Goal: Task Accomplishment & Management: Manage account settings

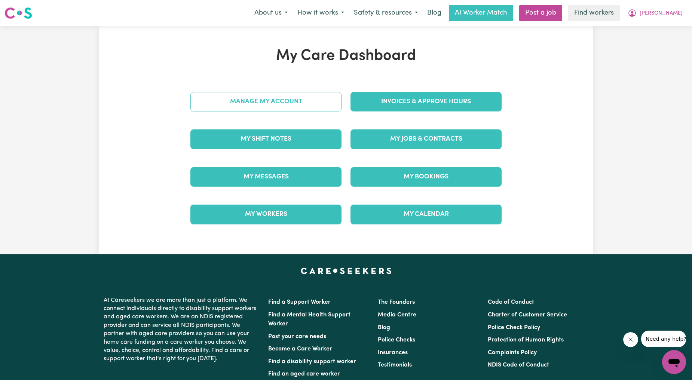
click at [270, 101] on link "Manage My Account" at bounding box center [265, 101] width 151 height 19
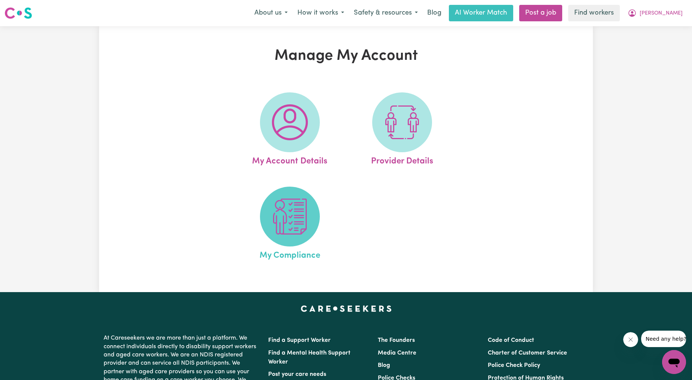
click at [289, 221] on img at bounding box center [290, 217] width 36 height 36
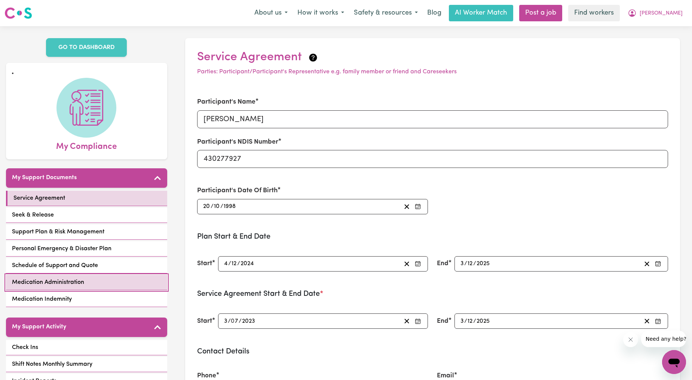
click at [61, 288] on link "Medication Administration" at bounding box center [86, 282] width 161 height 15
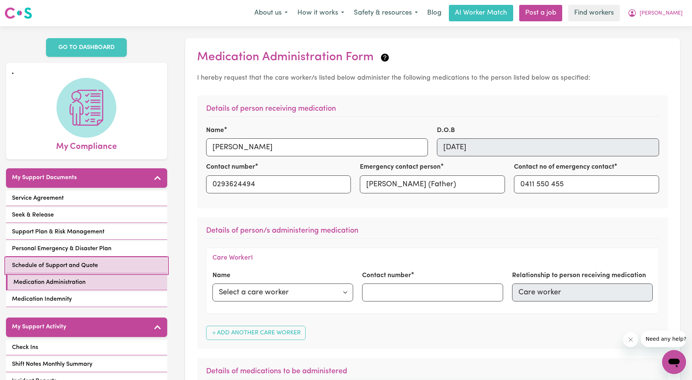
click at [104, 262] on link "Schedule of Support and Quote" at bounding box center [86, 265] width 161 height 15
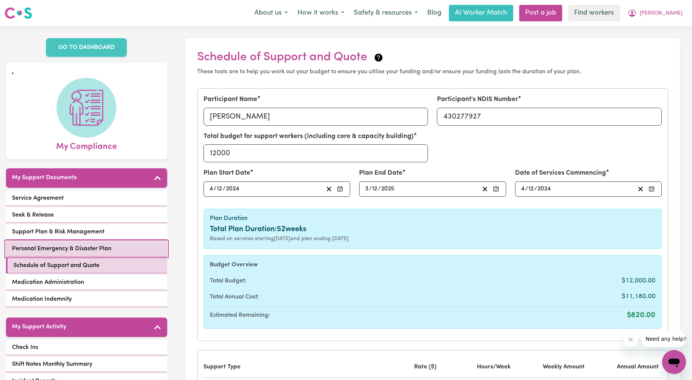
click at [105, 246] on span "Personal Emergency & Disaster Plan" at bounding box center [62, 248] width 100 height 9
select select "postpone"
select select "phone"
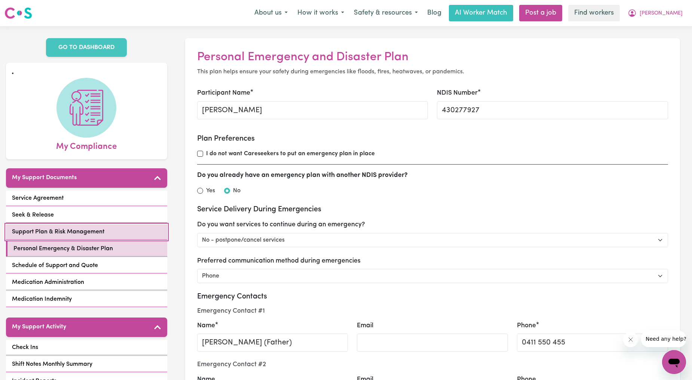
click at [105, 233] on link "Support Plan & Risk Management" at bounding box center [86, 231] width 161 height 15
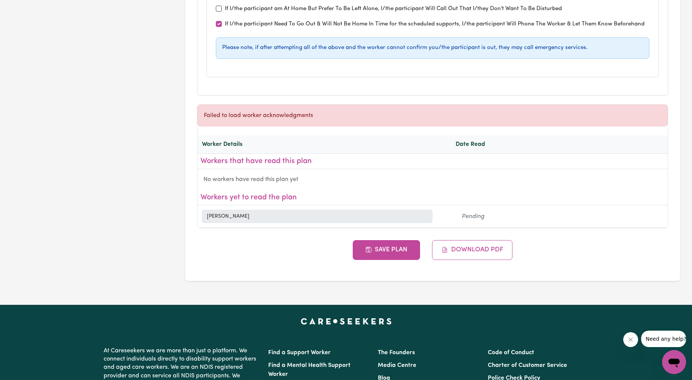
scroll to position [2771, 0]
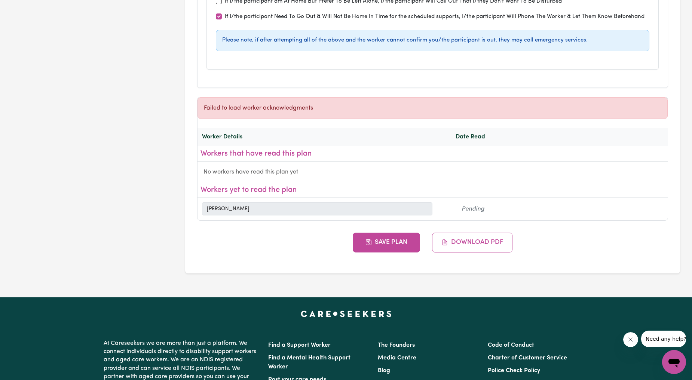
select select "postpone"
select select "phone"
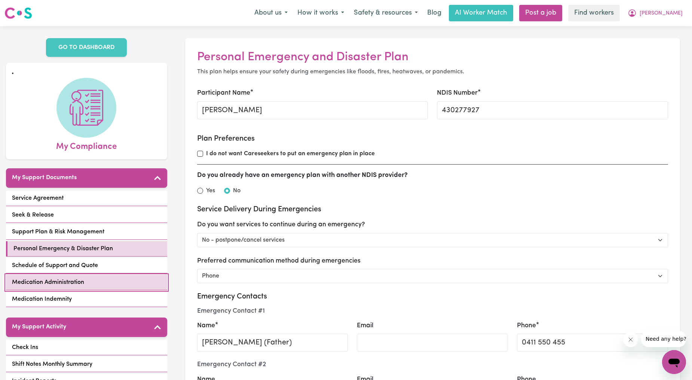
click at [66, 282] on span "Medication Administration" at bounding box center [48, 282] width 72 height 9
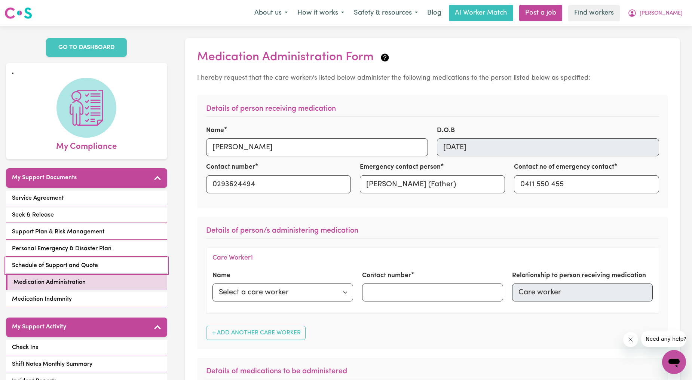
click at [73, 259] on link "Schedule of Support and Quote" at bounding box center [86, 265] width 161 height 15
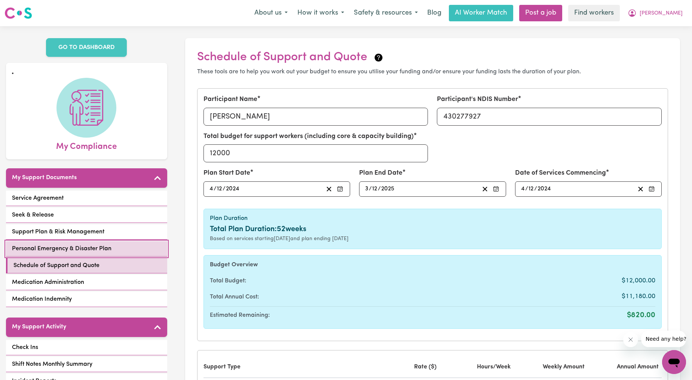
click at [86, 242] on link "Personal Emergency & Disaster Plan" at bounding box center [86, 248] width 161 height 15
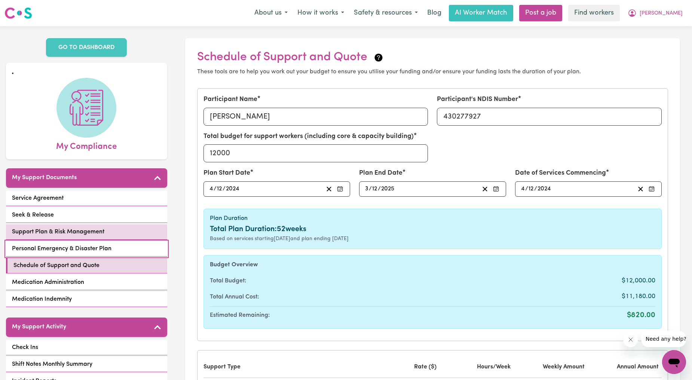
select select "postpone"
select select "phone"
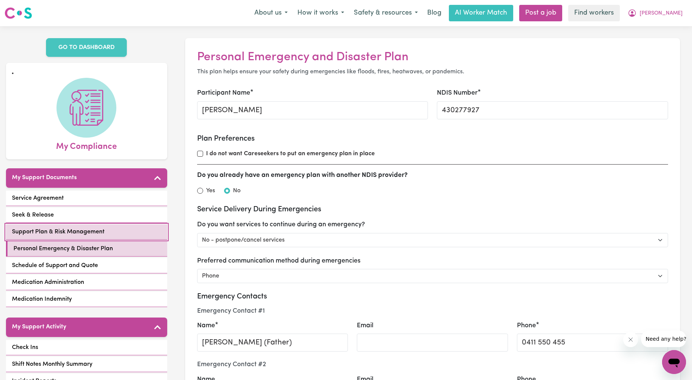
click at [96, 227] on link "Support Plan & Risk Management" at bounding box center [86, 231] width 161 height 15
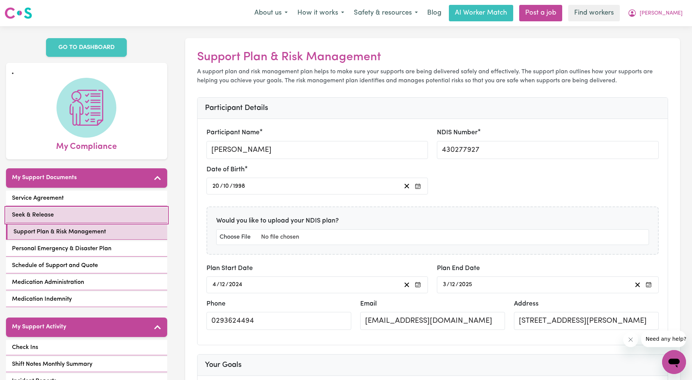
click at [76, 215] on link "Seek & Release" at bounding box center [86, 215] width 161 height 15
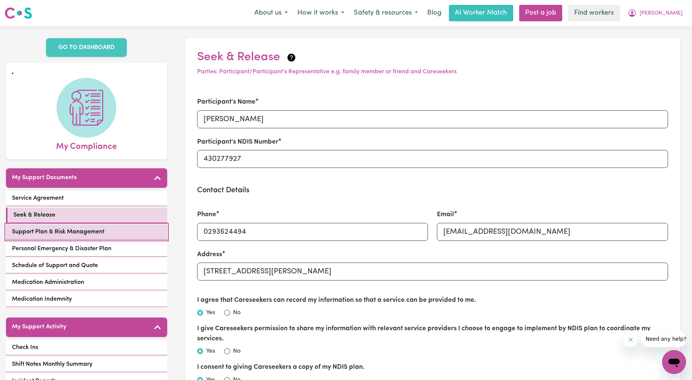
click at [80, 239] on link "Support Plan & Risk Management" at bounding box center [86, 231] width 161 height 15
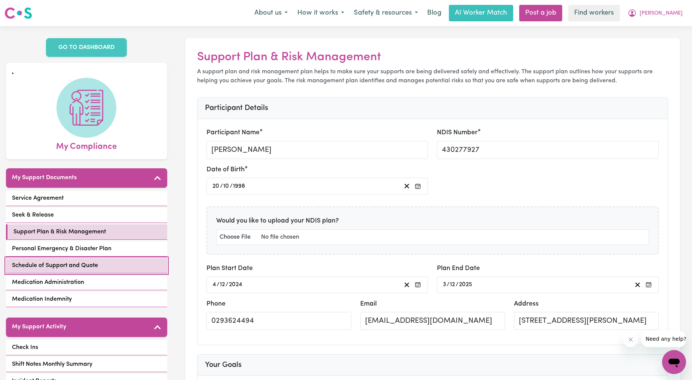
click at [80, 261] on span "Schedule of Support and Quote" at bounding box center [55, 265] width 86 height 9
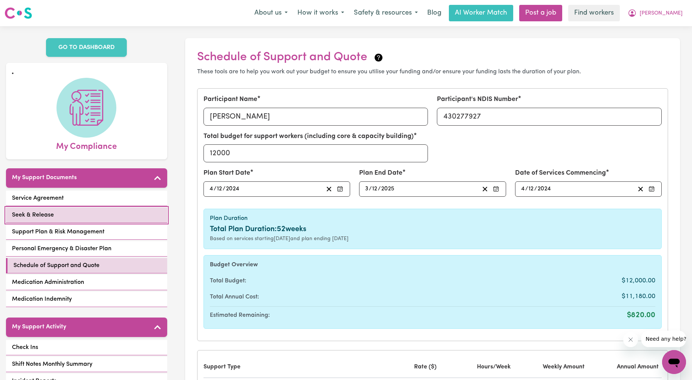
click at [60, 220] on link "Seek & Release" at bounding box center [86, 215] width 161 height 15
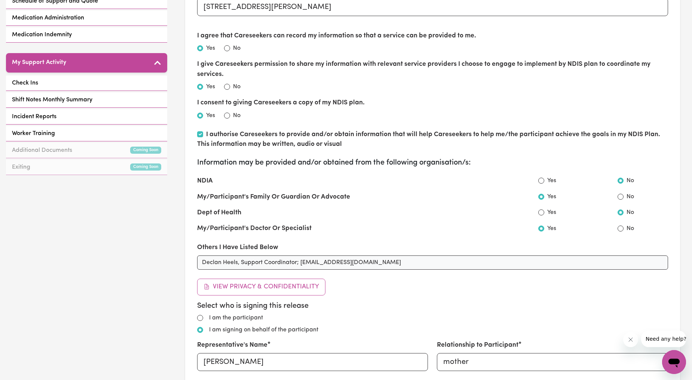
scroll to position [138, 0]
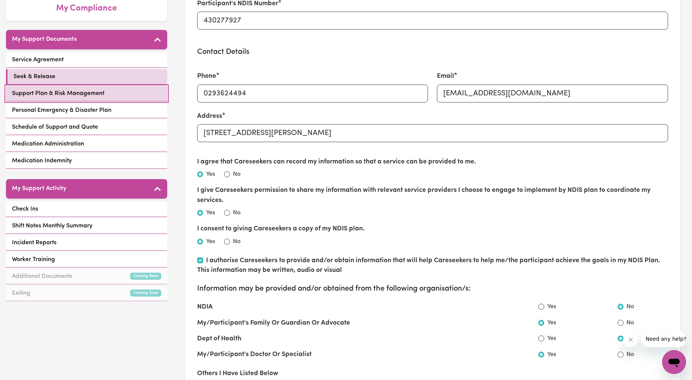
click at [80, 91] on span "Support Plan & Risk Management" at bounding box center [58, 93] width 92 height 9
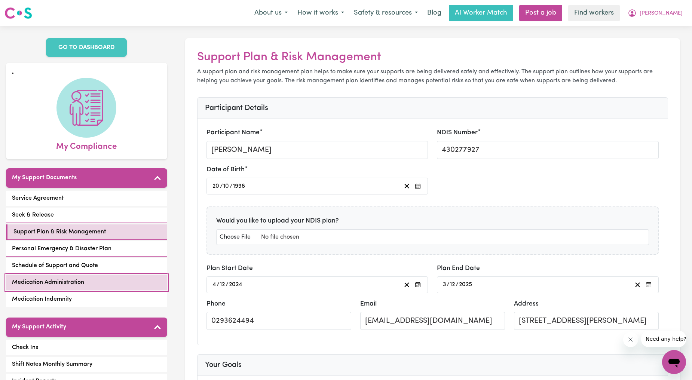
click at [50, 286] on span "Medication Administration" at bounding box center [48, 282] width 72 height 9
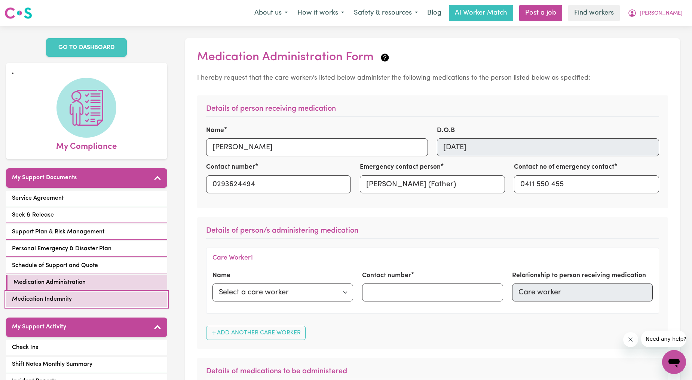
click at [60, 297] on span "Medication Indemnity" at bounding box center [42, 299] width 60 height 9
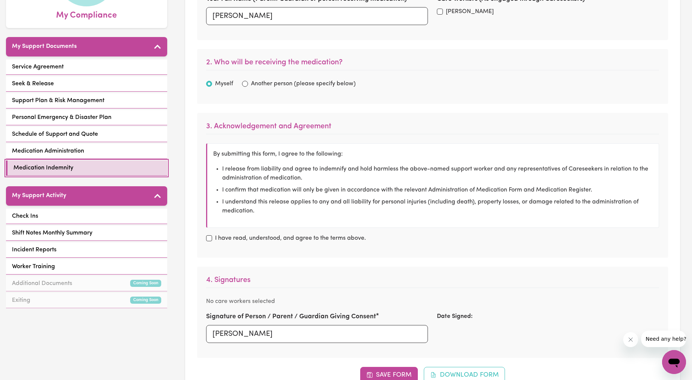
scroll to position [138, 0]
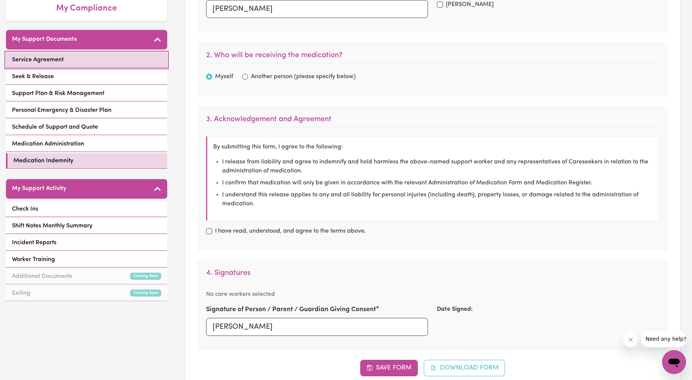
click at [83, 61] on link "Service Agreement" at bounding box center [86, 59] width 161 height 15
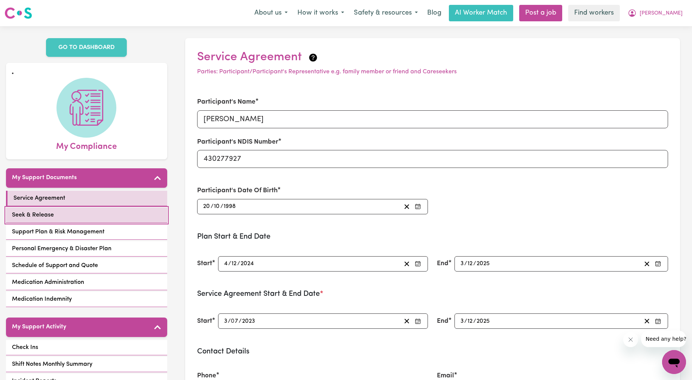
click at [84, 212] on link "Seek & Release" at bounding box center [86, 215] width 161 height 15
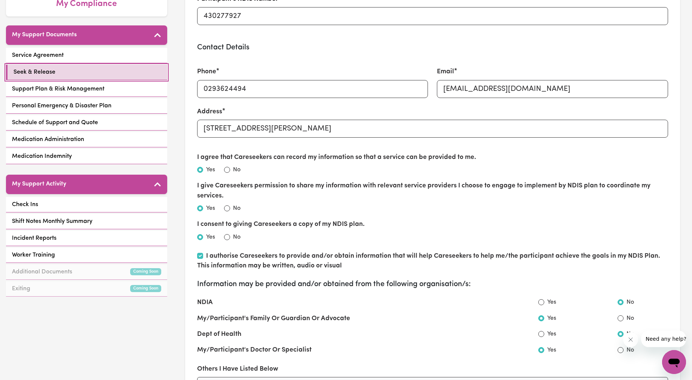
scroll to position [138, 0]
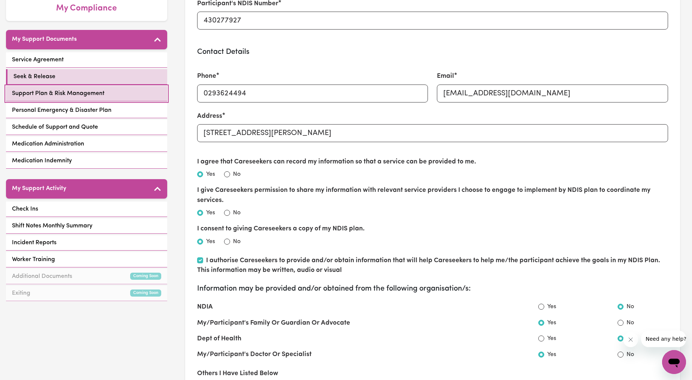
click at [53, 99] on link "Support Plan & Risk Management" at bounding box center [86, 93] width 161 height 15
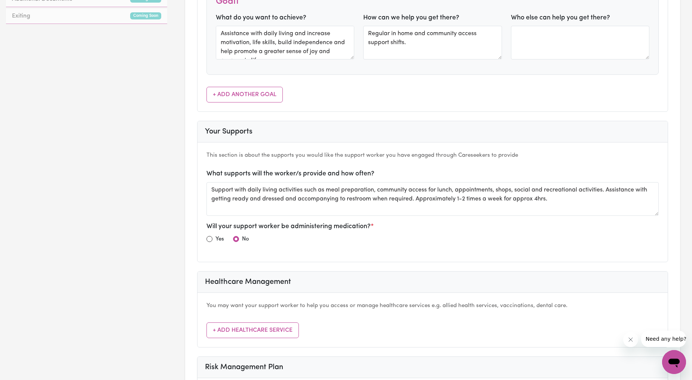
scroll to position [554, 0]
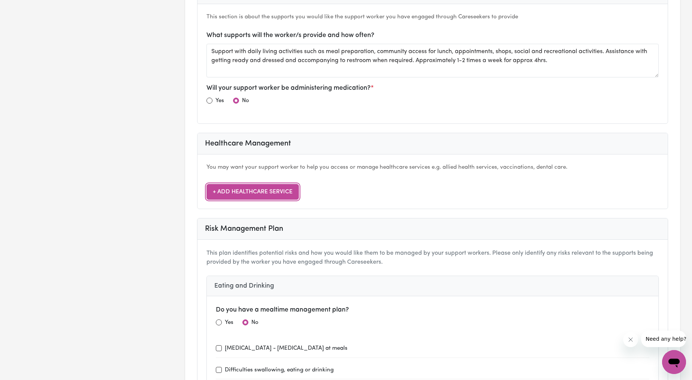
click at [281, 195] on button "+ Add Healthcare Service" at bounding box center [252, 192] width 92 height 16
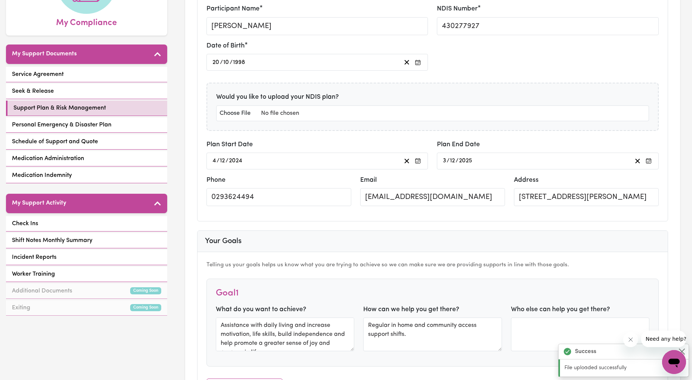
scroll to position [0, 0]
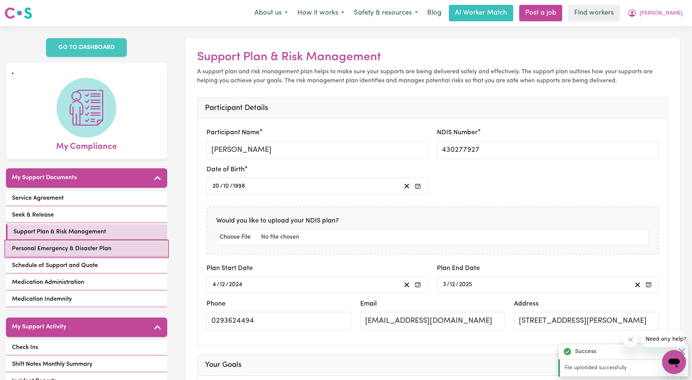
click at [73, 245] on span "Personal Emergency & Disaster Plan" at bounding box center [62, 248] width 100 height 9
select select "postpone"
select select "phone"
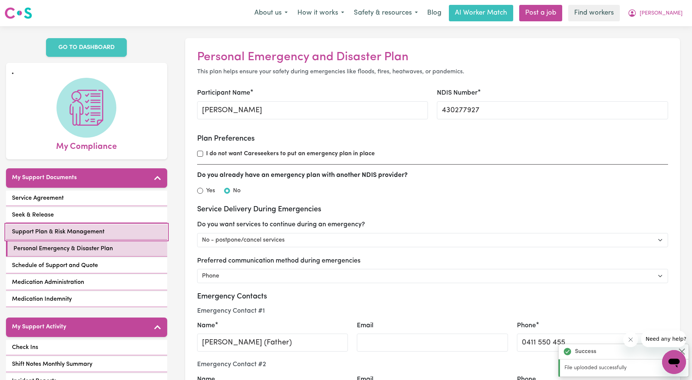
click at [14, 229] on span "Support Plan & Risk Management" at bounding box center [58, 231] width 92 height 9
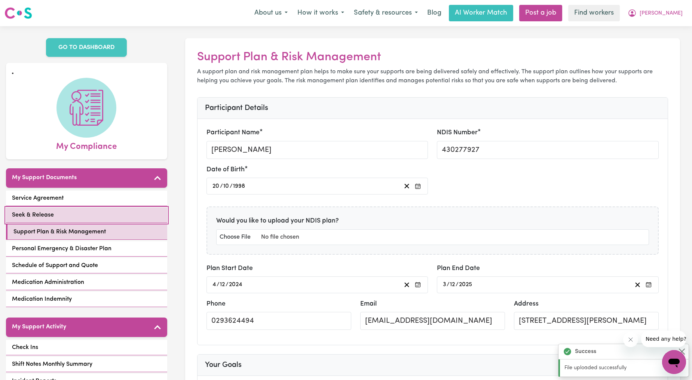
click at [29, 212] on span "Seek & Release" at bounding box center [33, 215] width 42 height 9
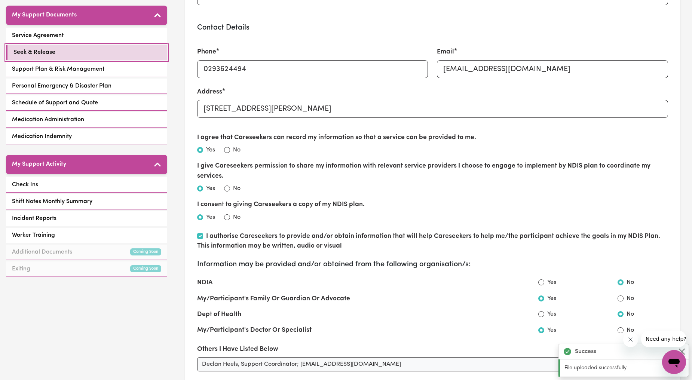
scroll to position [138, 0]
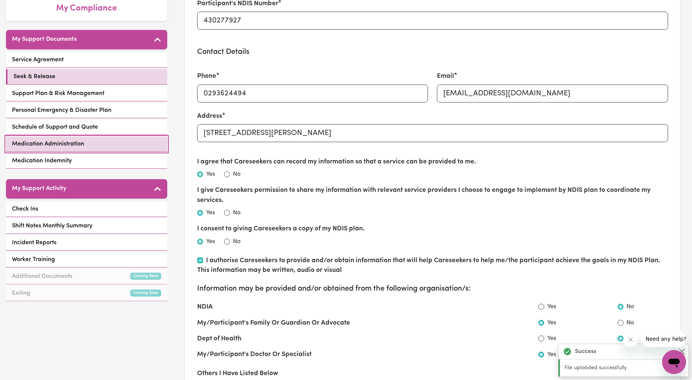
click at [91, 140] on link "Medication Administration" at bounding box center [86, 144] width 161 height 15
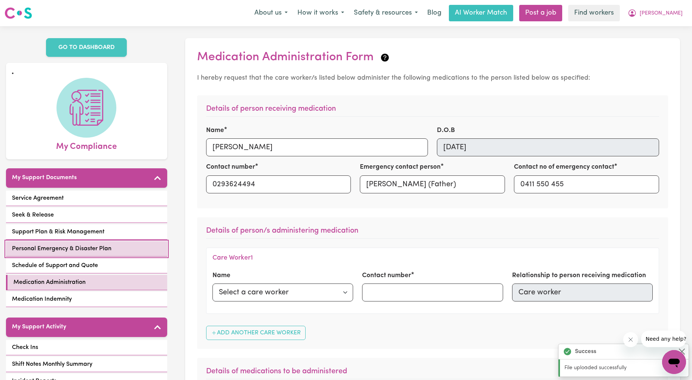
click at [92, 248] on span "Personal Emergency & Disaster Plan" at bounding box center [62, 248] width 100 height 9
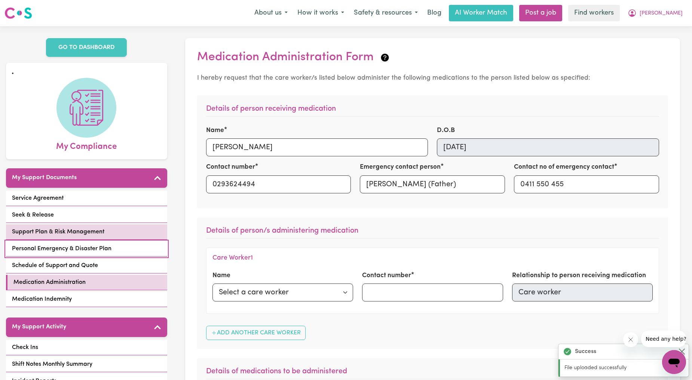
select select "postpone"
select select "phone"
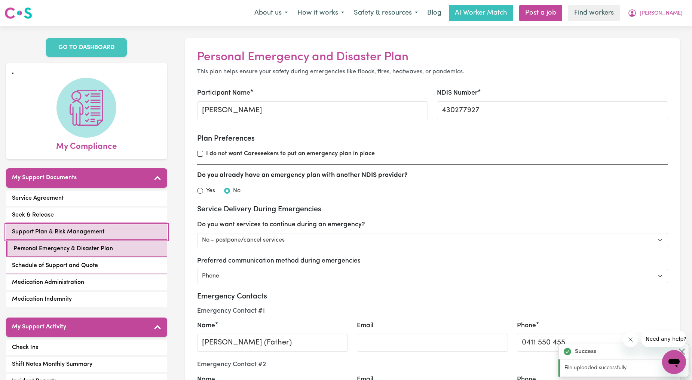
click at [99, 230] on span "Support Plan & Risk Management" at bounding box center [58, 231] width 92 height 9
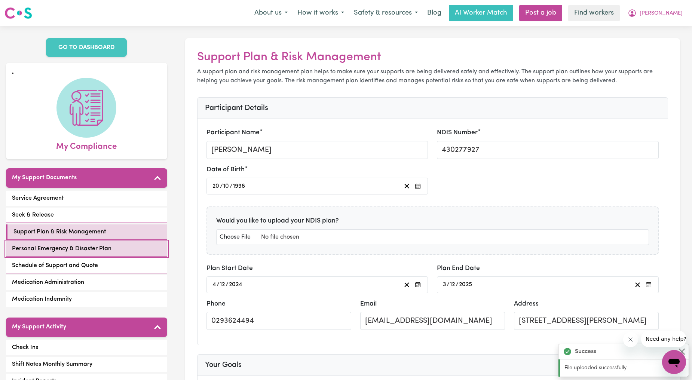
click at [72, 255] on link "Personal Emergency & Disaster Plan" at bounding box center [86, 248] width 161 height 15
select select "postpone"
select select "phone"
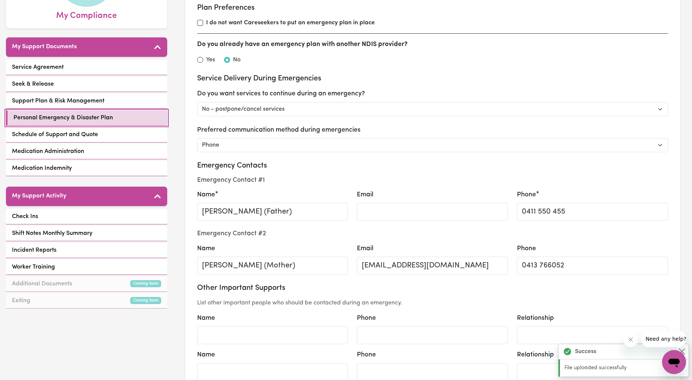
scroll to position [138, 0]
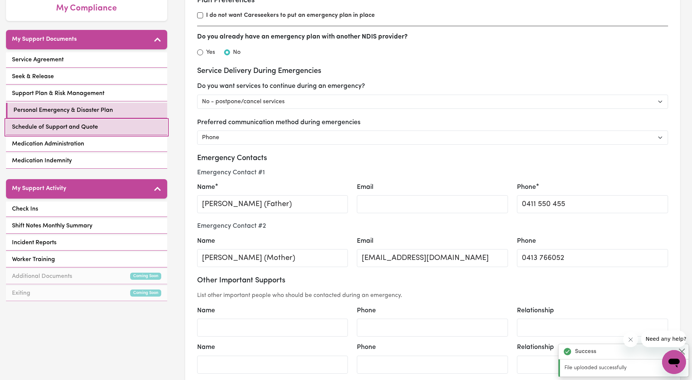
click at [79, 132] on link "Schedule of Support and Quote" at bounding box center [86, 127] width 161 height 15
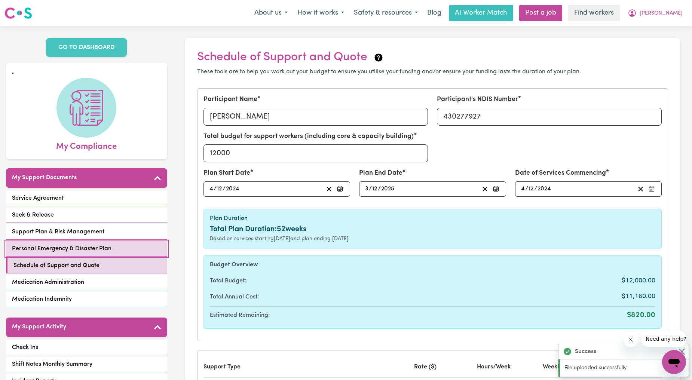
click at [114, 242] on link "Personal Emergency & Disaster Plan" at bounding box center [86, 248] width 161 height 15
select select "postpone"
select select "phone"
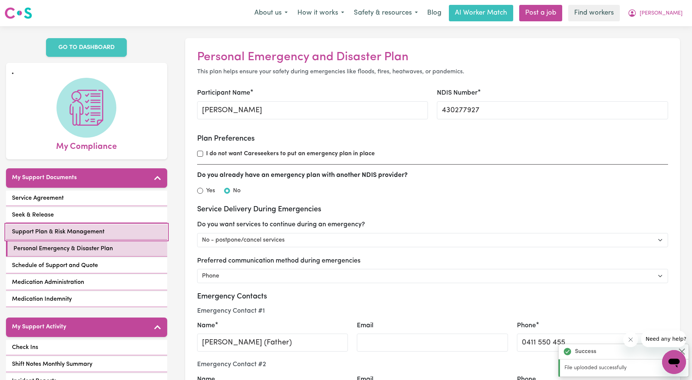
click at [99, 228] on span "Support Plan & Risk Management" at bounding box center [58, 231] width 92 height 9
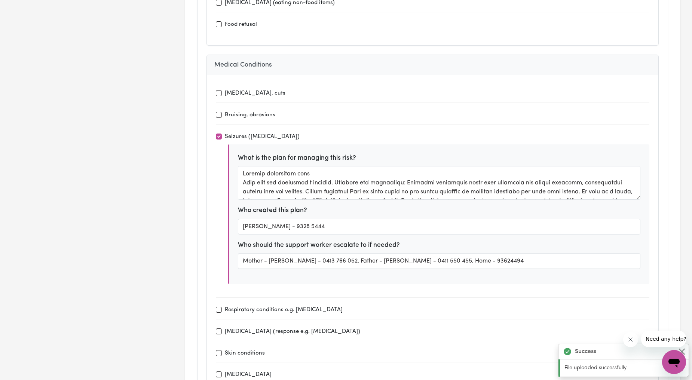
scroll to position [62, 0]
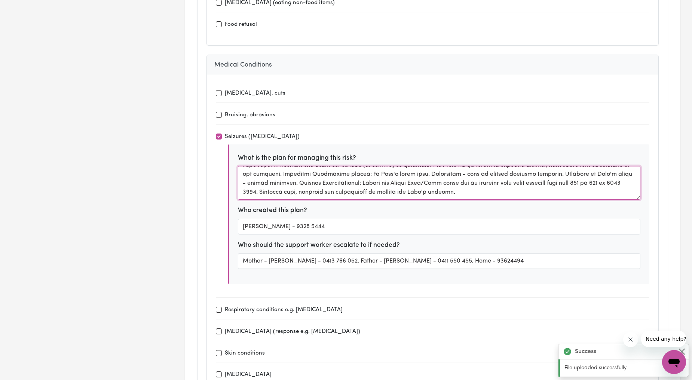
drag, startPoint x: 345, startPoint y: 188, endPoint x: 293, endPoint y: 180, distance: 53.0
click at [293, 180] on textarea at bounding box center [439, 183] width 403 height 34
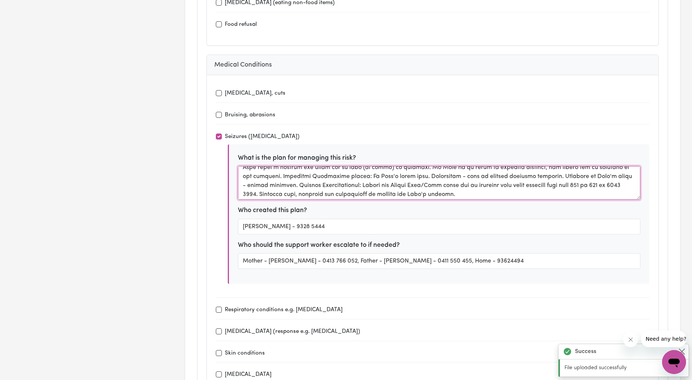
drag, startPoint x: 308, startPoint y: 168, endPoint x: 354, endPoint y: 187, distance: 49.1
click at [354, 187] on textarea at bounding box center [439, 183] width 403 height 34
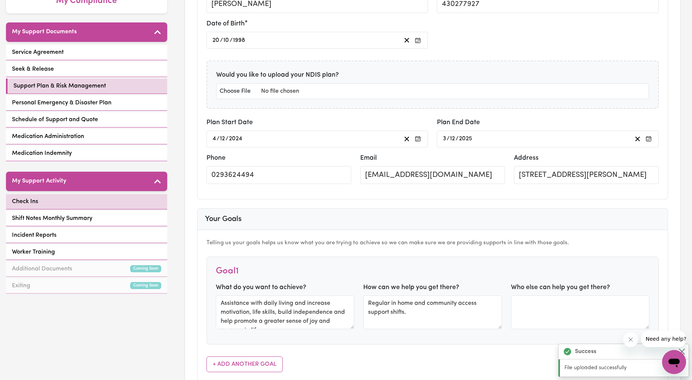
scroll to position [138, 0]
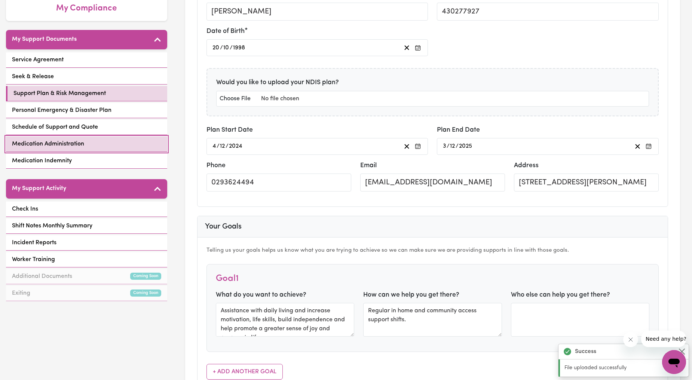
click at [62, 141] on span "Medication Administration" at bounding box center [48, 144] width 72 height 9
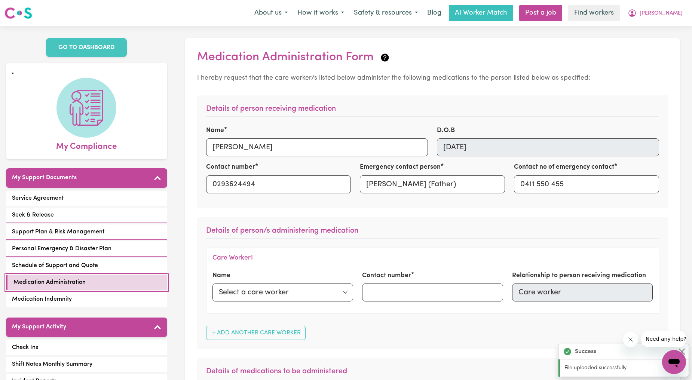
scroll to position [138, 0]
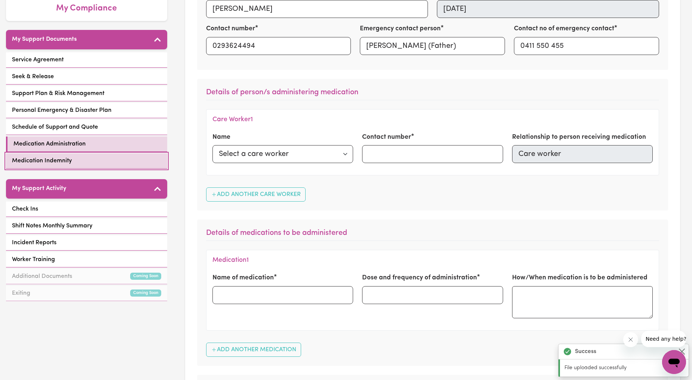
click at [102, 159] on link "Medication Indemnity" at bounding box center [86, 160] width 161 height 15
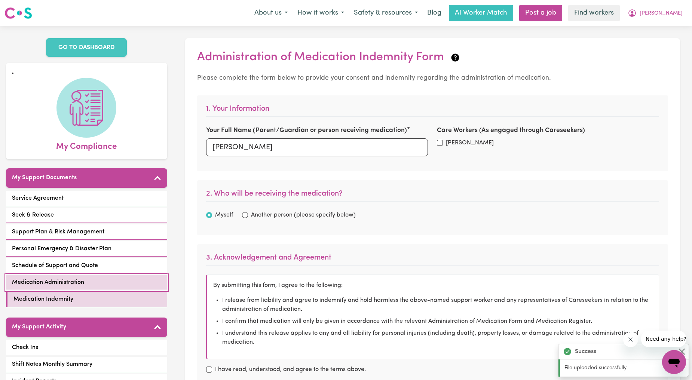
click at [90, 281] on link "Medication Administration" at bounding box center [86, 282] width 161 height 15
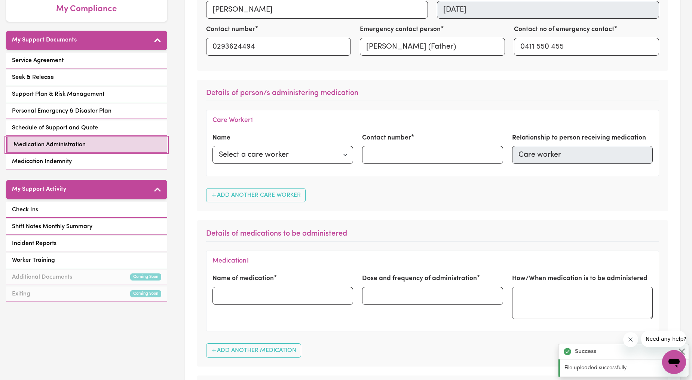
scroll to position [138, 0]
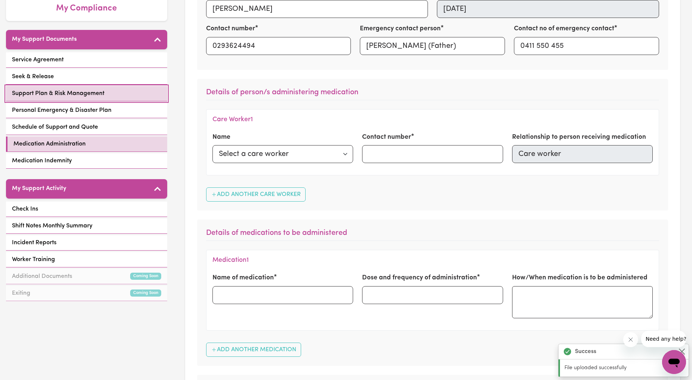
click at [91, 87] on link "Support Plan & Risk Management" at bounding box center [86, 93] width 161 height 15
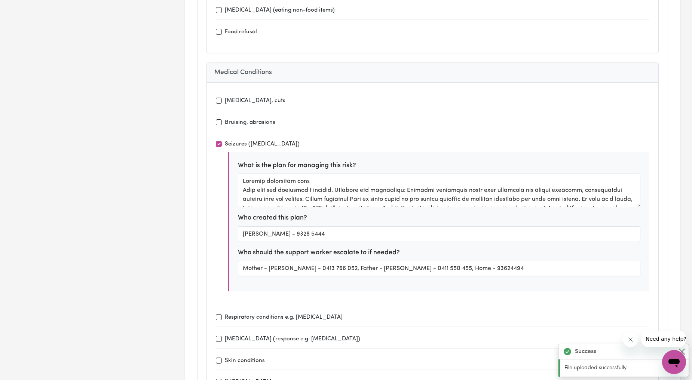
scroll to position [1108, 0]
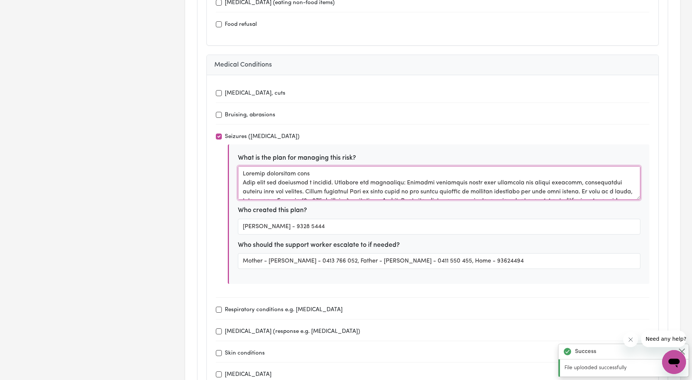
click at [242, 171] on textarea at bounding box center [439, 183] width 403 height 34
paste textarea "Medical History: [PERSON_NAME] has a diagnosed [MEDICAL_DATA] and [MEDICAL_DATA…"
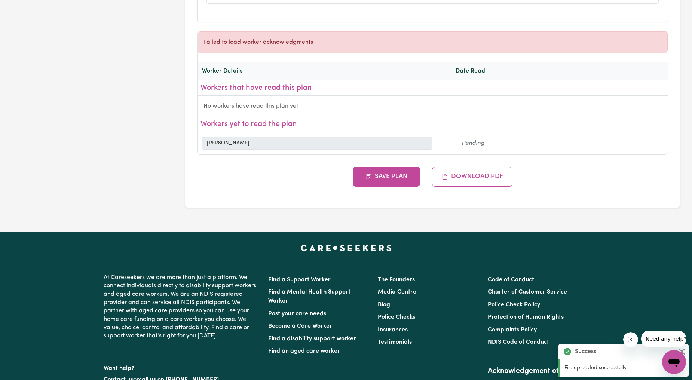
scroll to position [2777, 0]
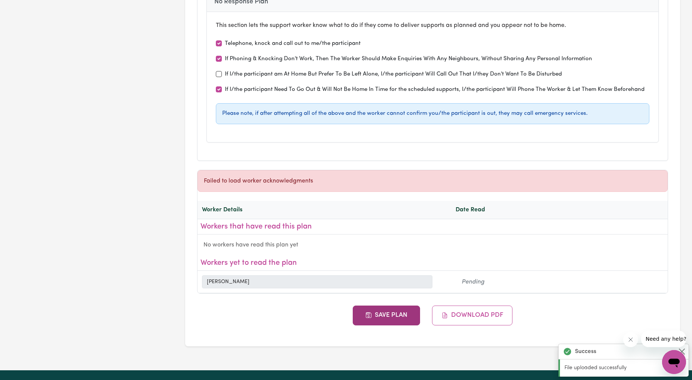
type textarea "Medical History: [PERSON_NAME] has a diagnosed [MEDICAL_DATA] and [MEDICAL_DATA…"
click at [371, 306] on button "Save Plan" at bounding box center [386, 315] width 67 height 19
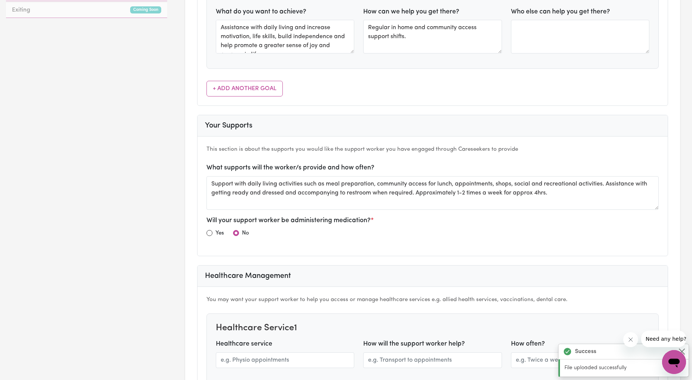
scroll to position [0, 0]
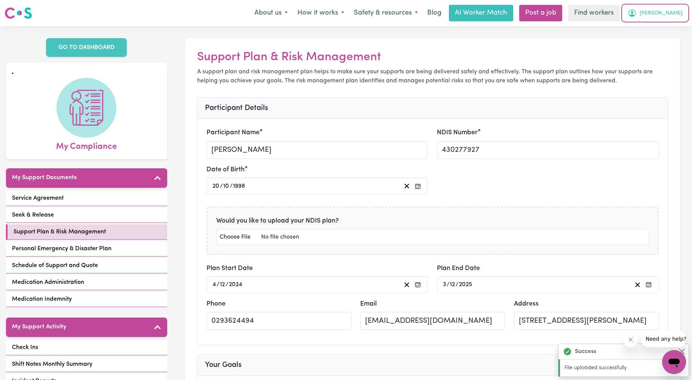
click at [668, 10] on span "[PERSON_NAME]" at bounding box center [661, 13] width 43 height 8
click at [649, 47] on link "Logout" at bounding box center [657, 43] width 59 height 14
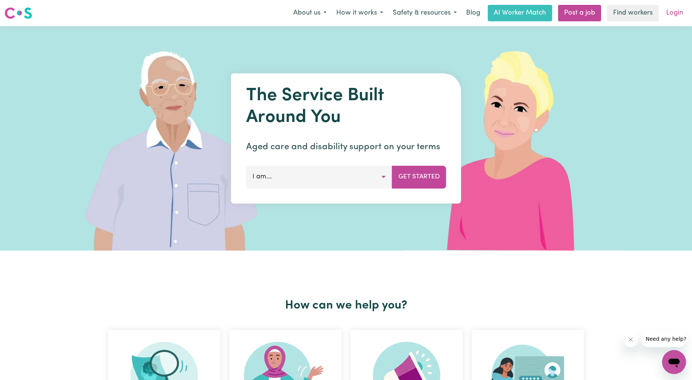
click at [671, 16] on link "Login" at bounding box center [675, 13] width 26 height 16
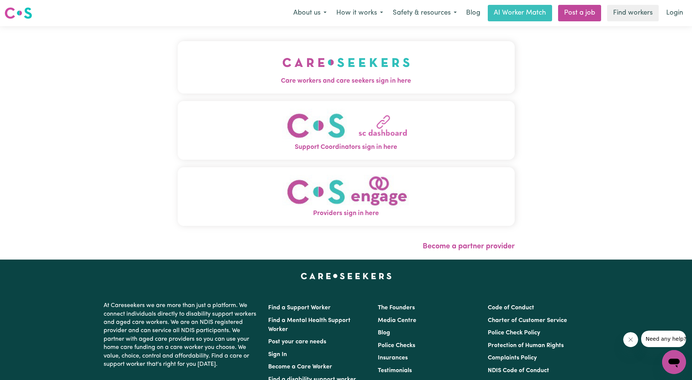
click at [282, 111] on img "Support Coordinators sign in here" at bounding box center [346, 125] width 128 height 34
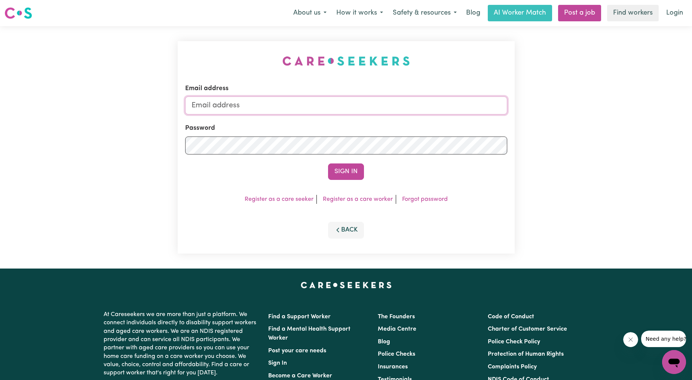
click at [288, 105] on input "Email address" at bounding box center [346, 106] width 322 height 18
drag, startPoint x: 229, startPoint y: 105, endPoint x: 436, endPoint y: 121, distance: 207.5
click at [436, 121] on form "Email address [EMAIL_ADDRESS][PERSON_NAME][DOMAIN_NAME] Password Sign In" at bounding box center [346, 132] width 322 height 96
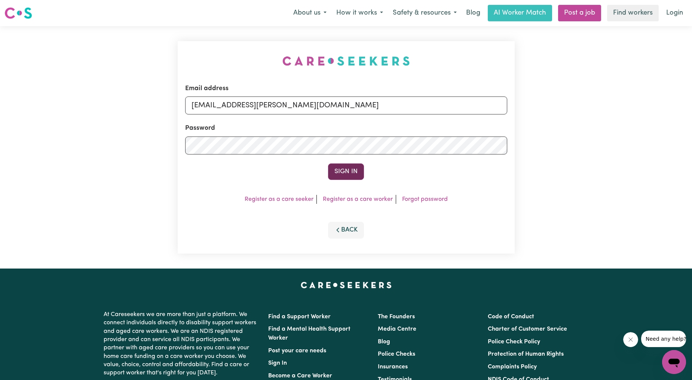
type input "[EMAIL_ADDRESS][PERSON_NAME][DOMAIN_NAME]"
click at [354, 180] on button "Sign In" at bounding box center [346, 171] width 36 height 16
